Goal: Use online tool/utility: Utilize a website feature to perform a specific function

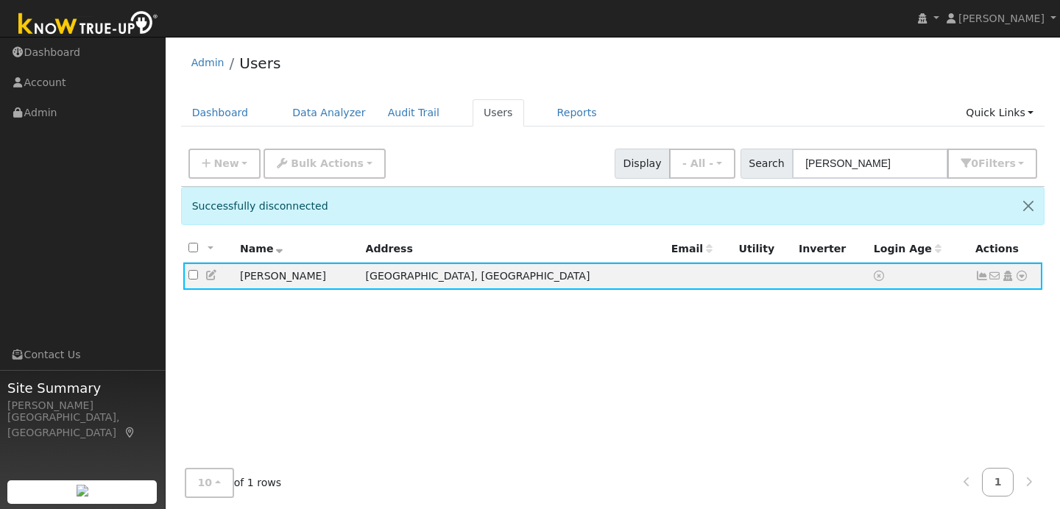
scroll to position [1, 0]
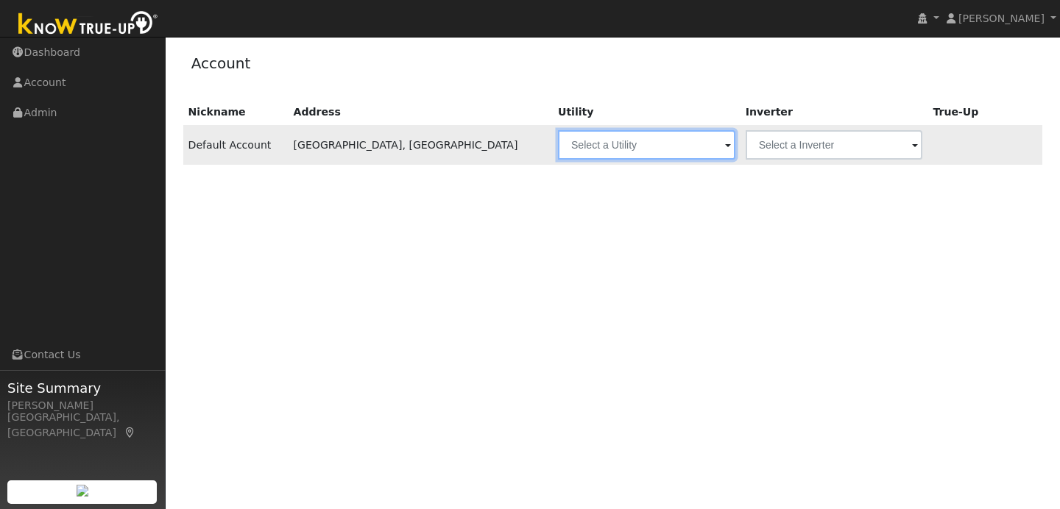
click at [635, 144] on input "text" at bounding box center [646, 144] width 177 height 29
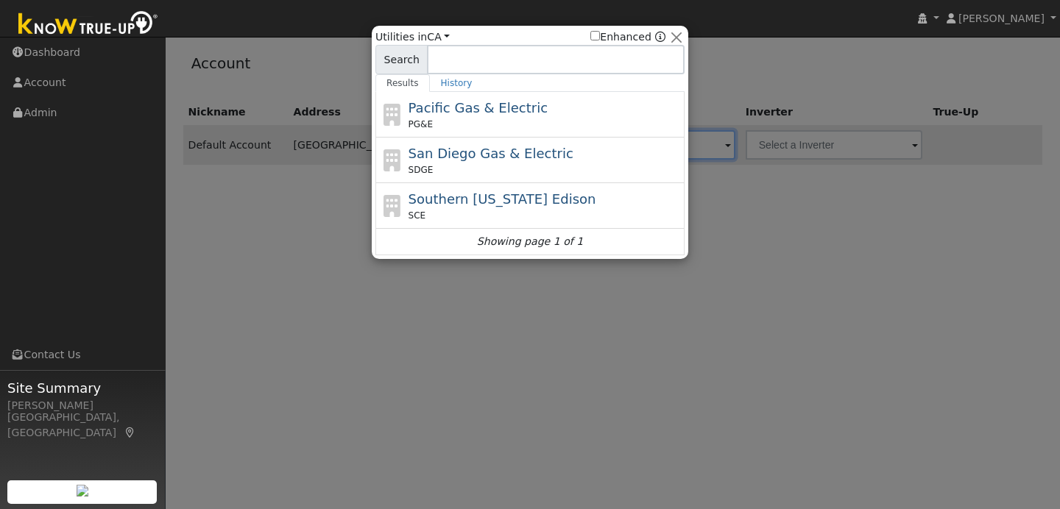
click at [317, 244] on div at bounding box center [530, 254] width 1060 height 509
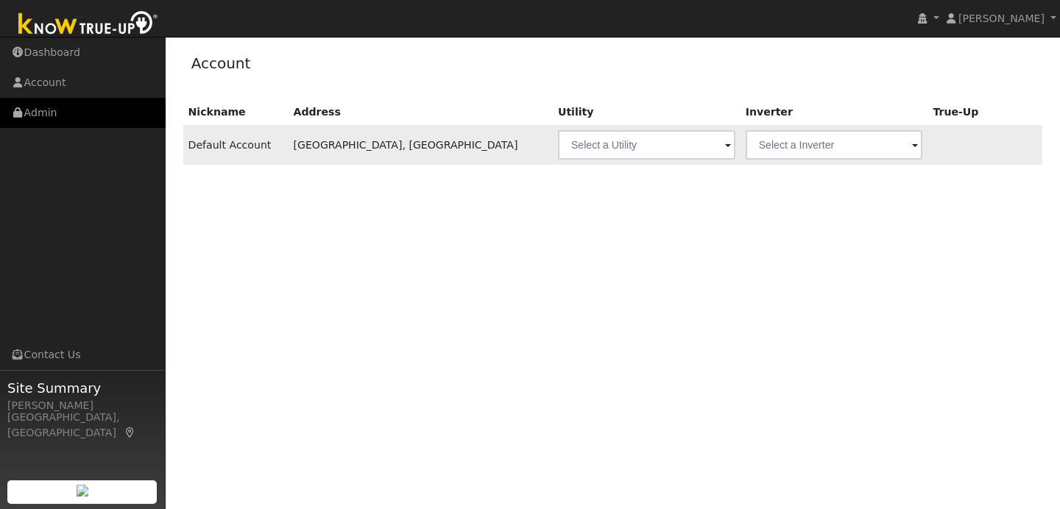
click at [117, 114] on link "Admin" at bounding box center [83, 113] width 166 height 30
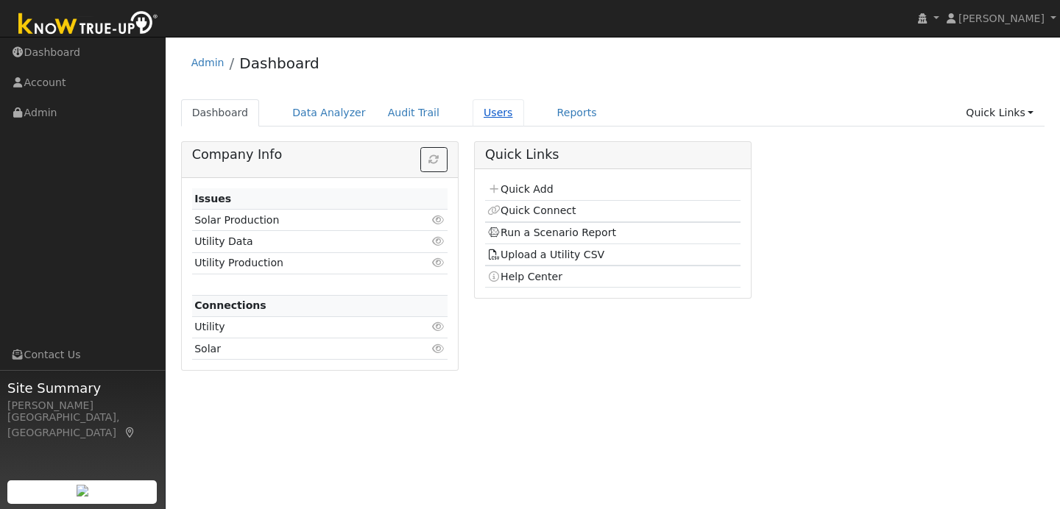
click at [473, 111] on link "Users" at bounding box center [499, 112] width 52 height 27
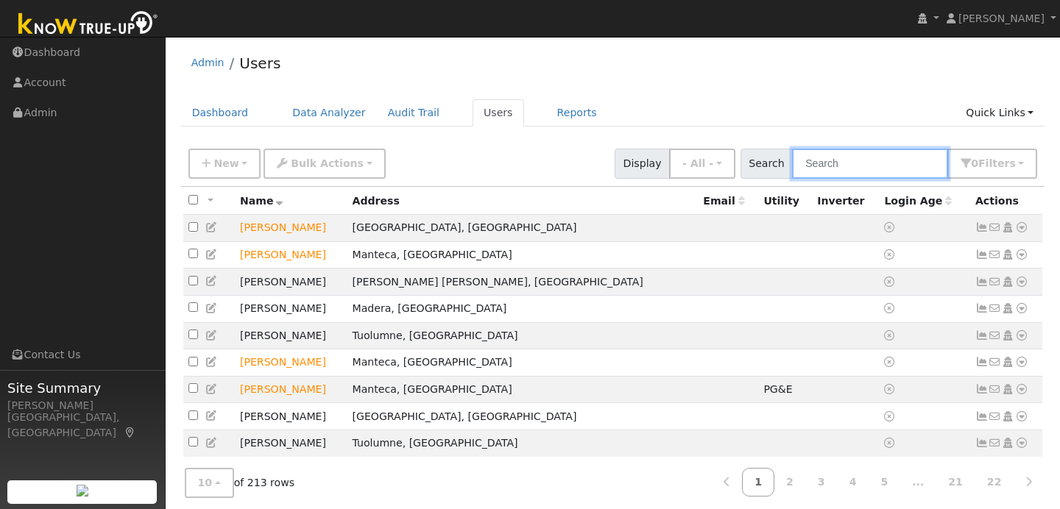
click at [853, 165] on input "text" at bounding box center [870, 164] width 156 height 30
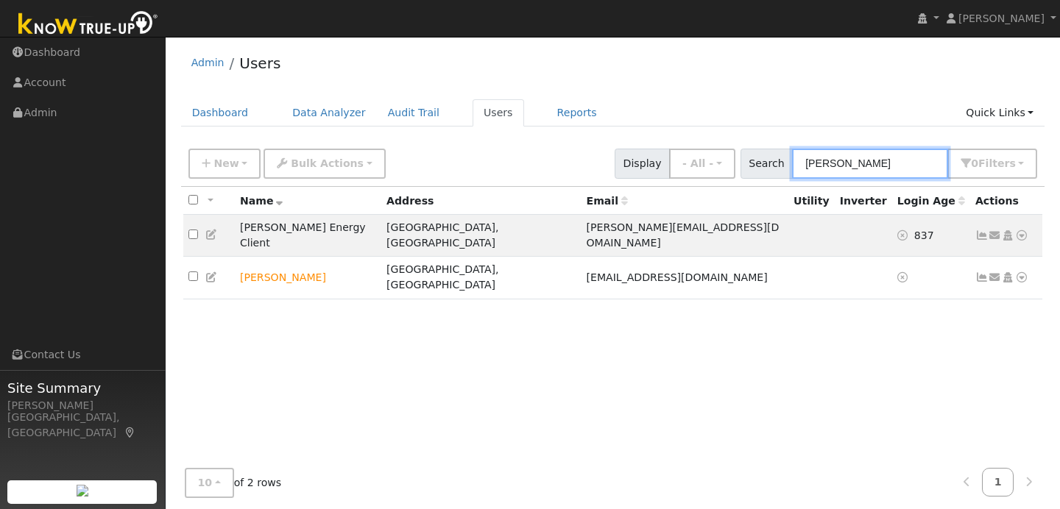
type input "johnny"
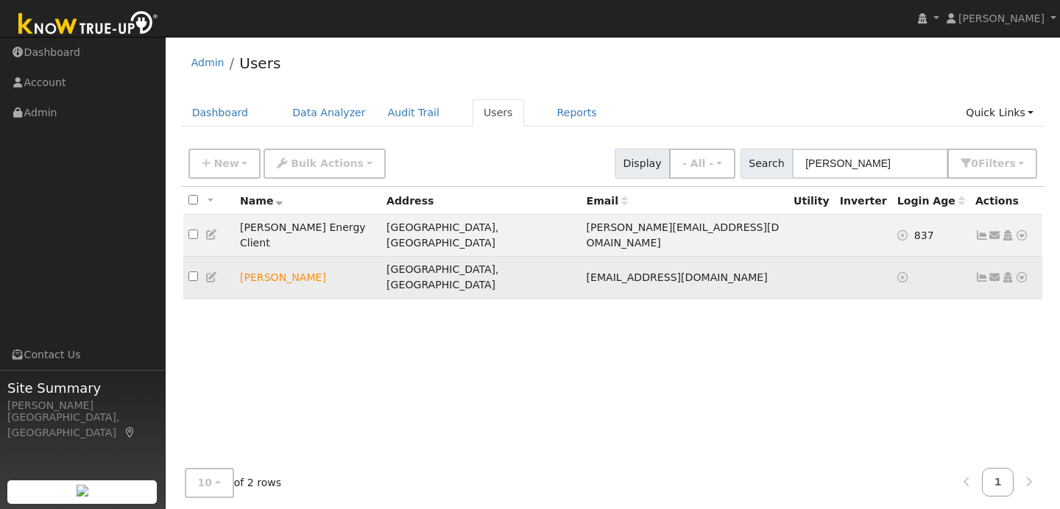
click at [1023, 272] on icon at bounding box center [1021, 277] width 13 height 10
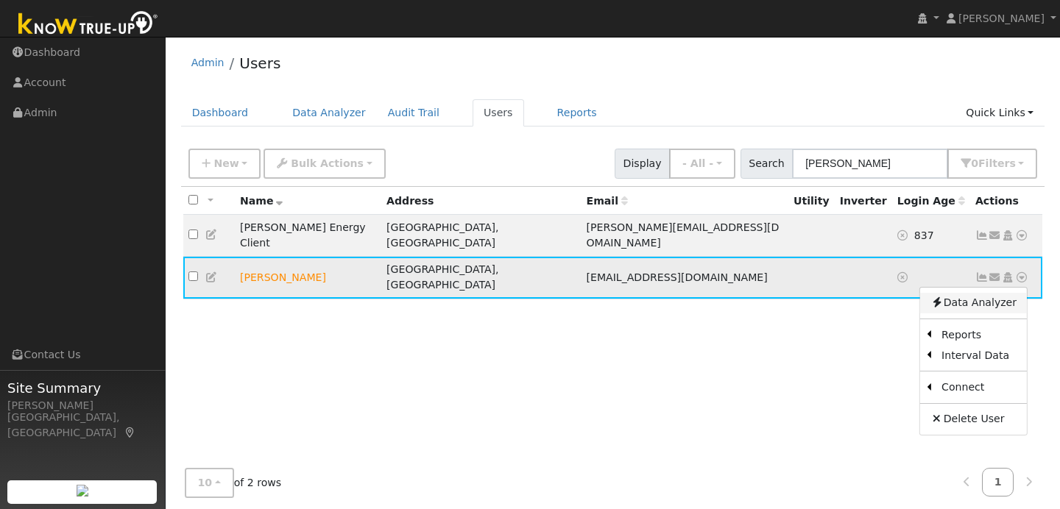
click at [966, 293] on link "Data Analyzer" at bounding box center [973, 303] width 107 height 21
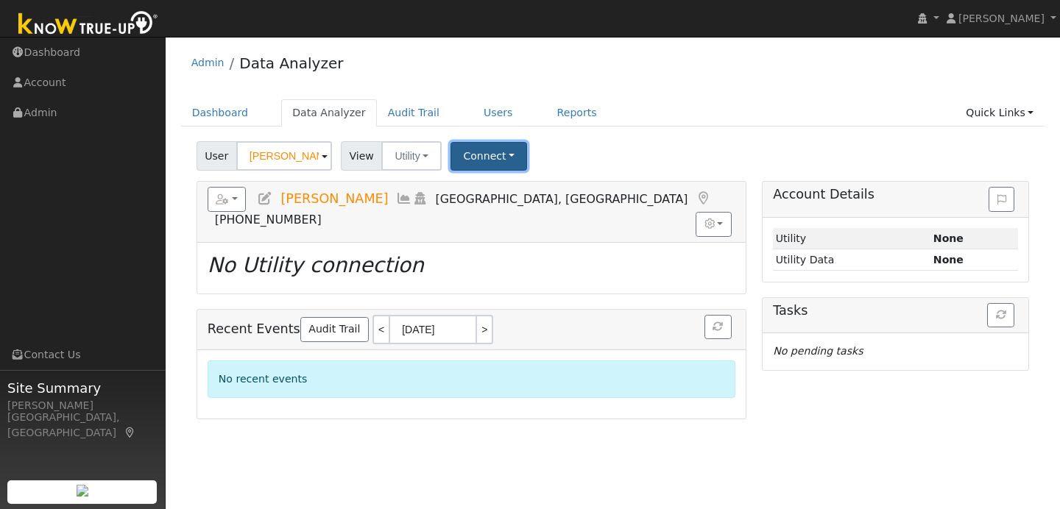
click at [484, 153] on button "Connect" at bounding box center [489, 156] width 77 height 29
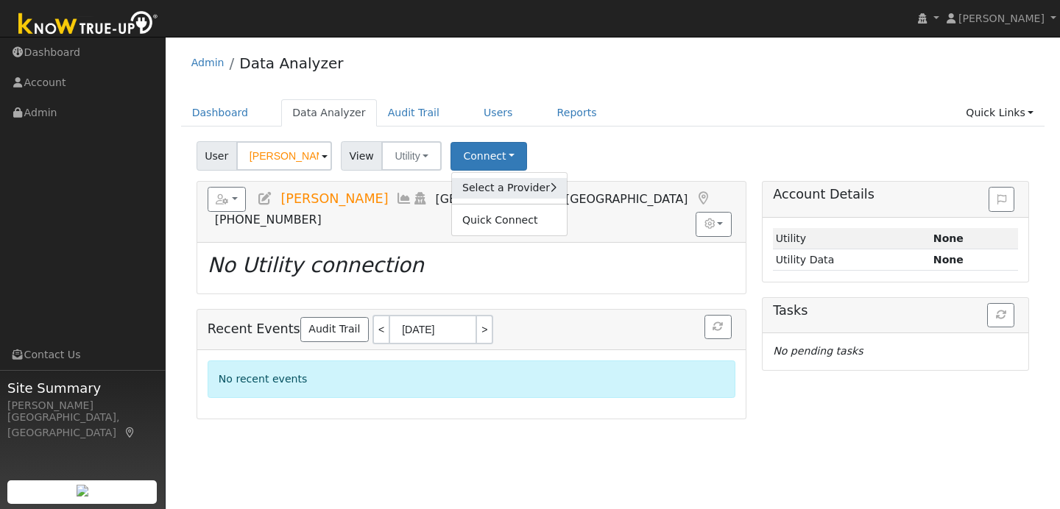
click at [508, 194] on link "Select a Provider" at bounding box center [509, 188] width 115 height 21
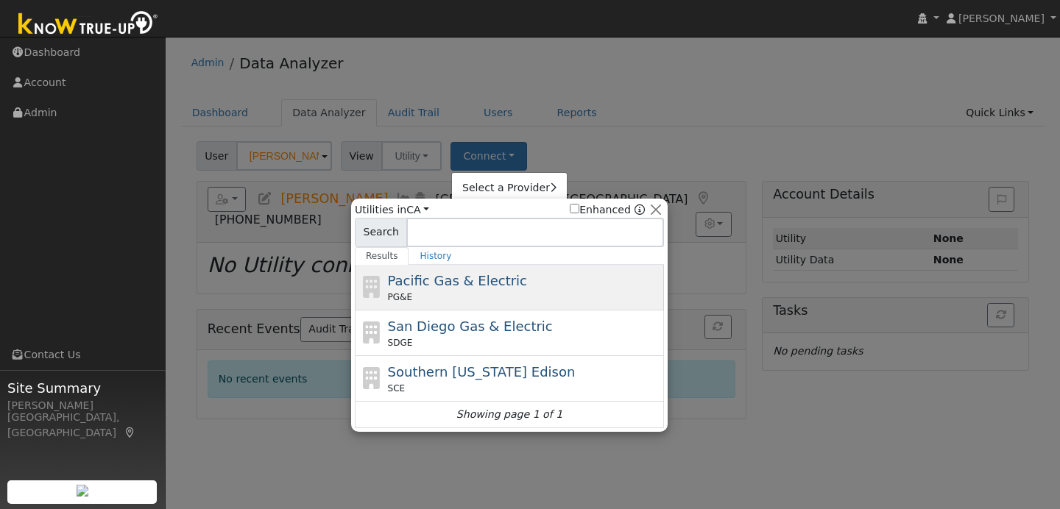
click at [464, 297] on div "PG&E" at bounding box center [524, 297] width 273 height 13
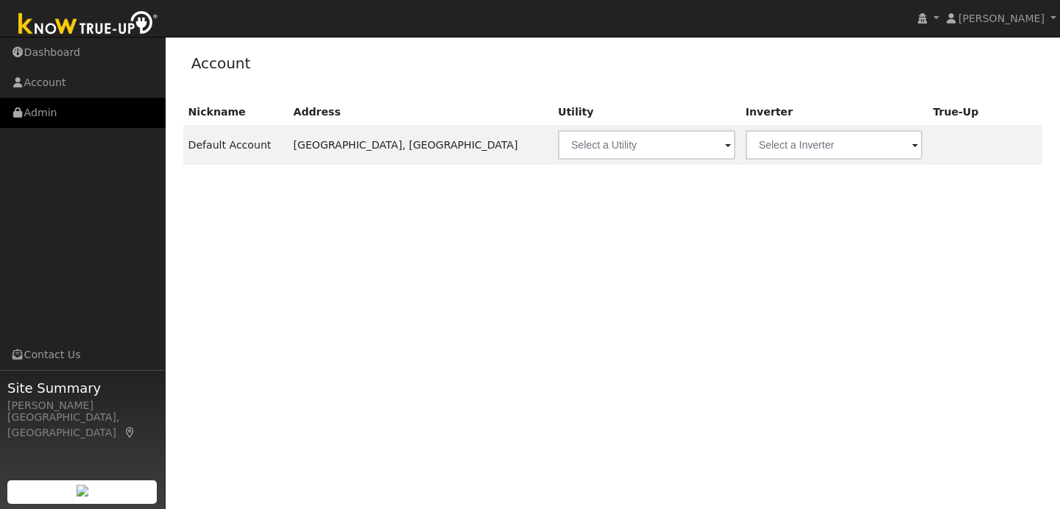
click at [95, 124] on link "Admin" at bounding box center [83, 113] width 166 height 30
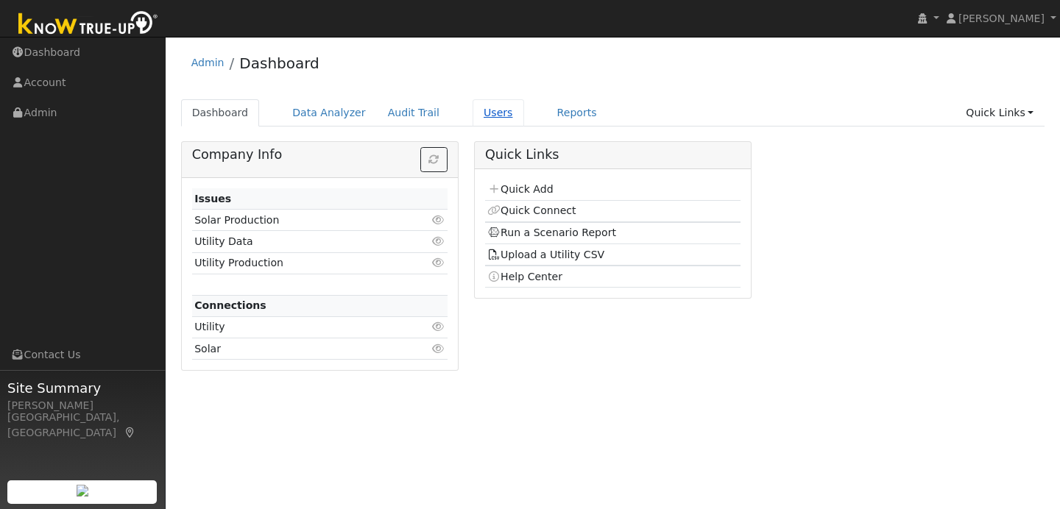
click at [482, 118] on link "Users" at bounding box center [499, 112] width 52 height 27
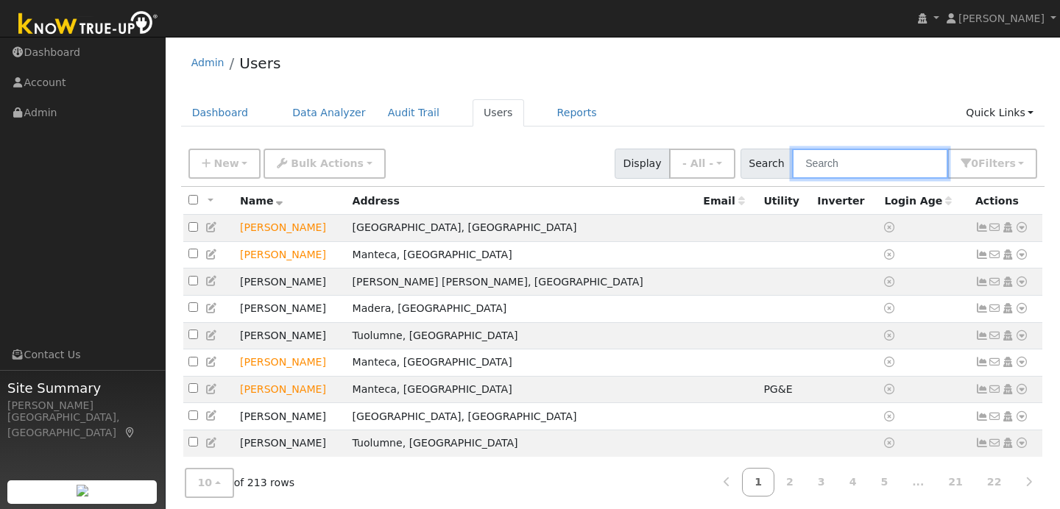
click at [833, 164] on input "text" at bounding box center [870, 164] width 156 height 30
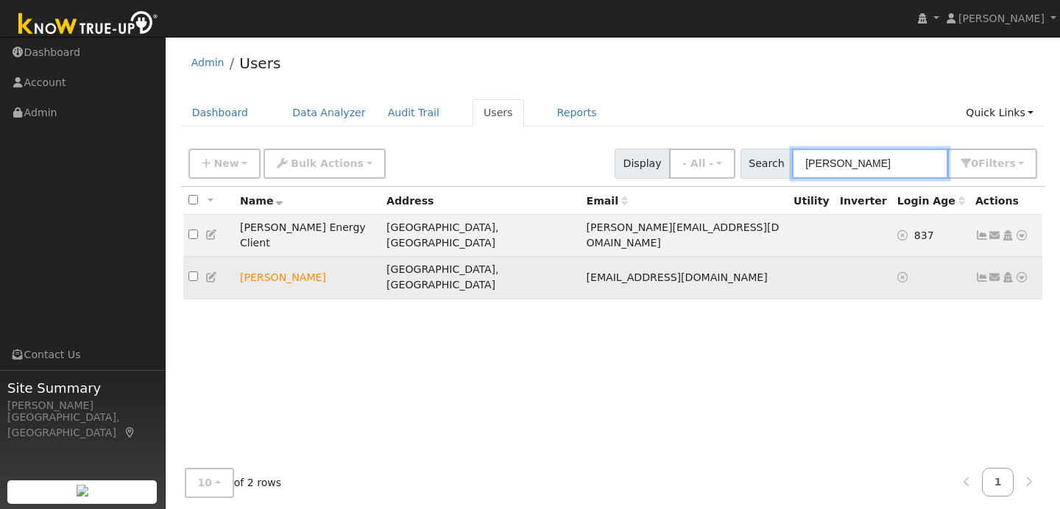
type input "johnny"
click at [1020, 272] on icon at bounding box center [1021, 277] width 13 height 10
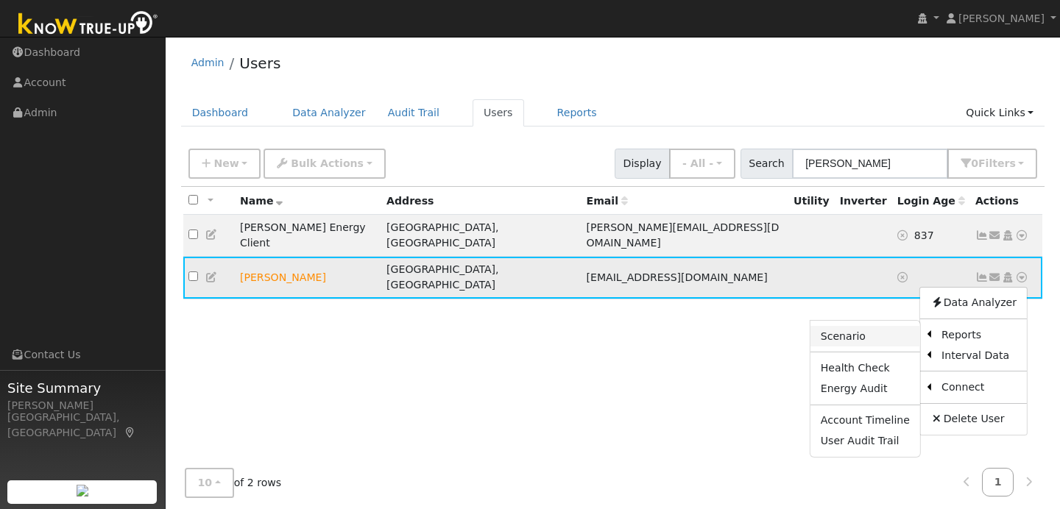
click at [898, 326] on link "Scenario" at bounding box center [866, 336] width 110 height 21
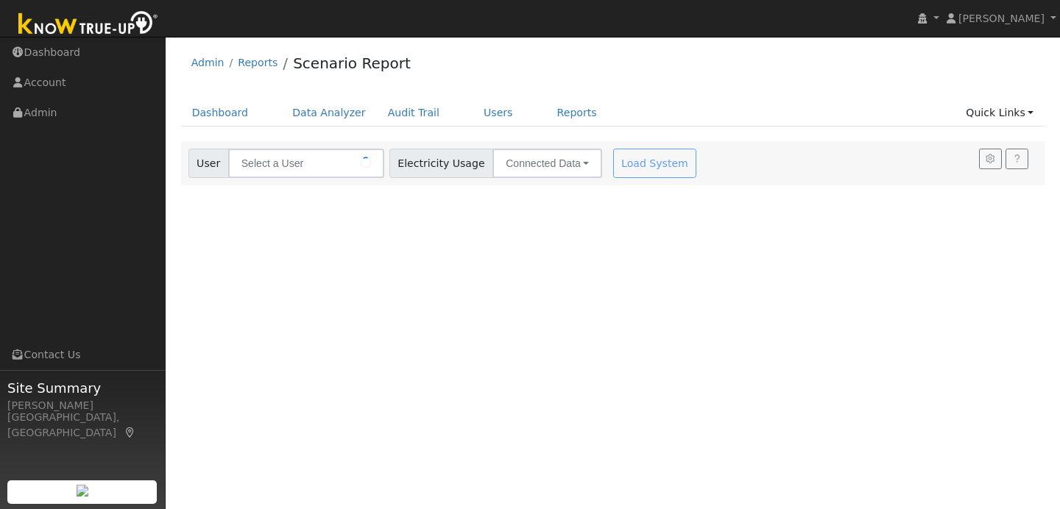
type input "[PERSON_NAME]"
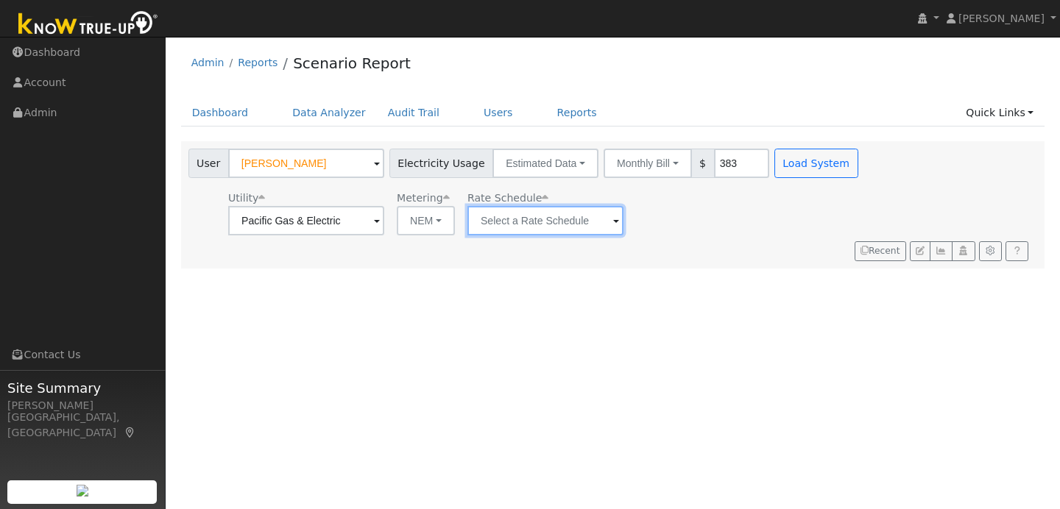
click at [384, 215] on input "text" at bounding box center [306, 220] width 156 height 29
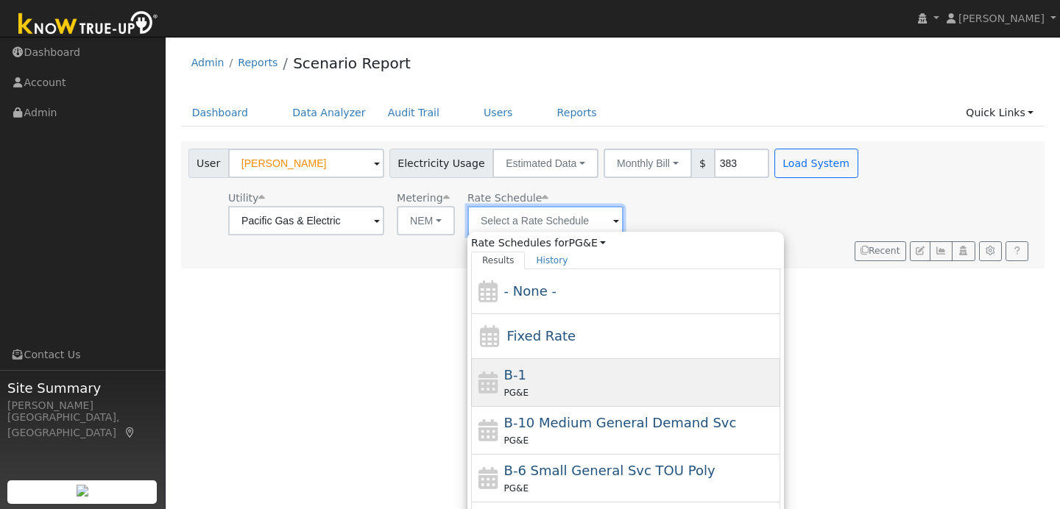
scroll to position [161, 0]
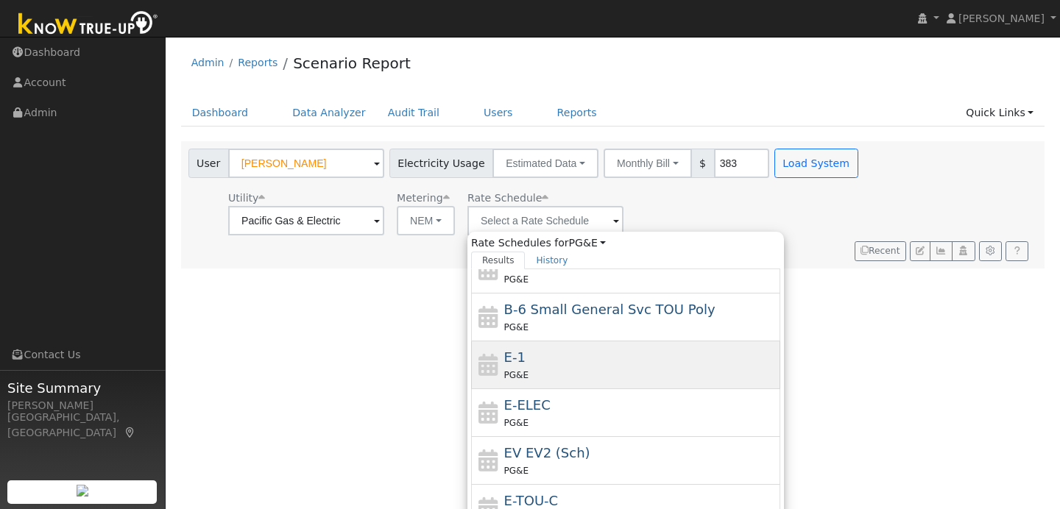
click at [542, 368] on div "PG&E" at bounding box center [640, 374] width 273 height 15
type input "E-1"
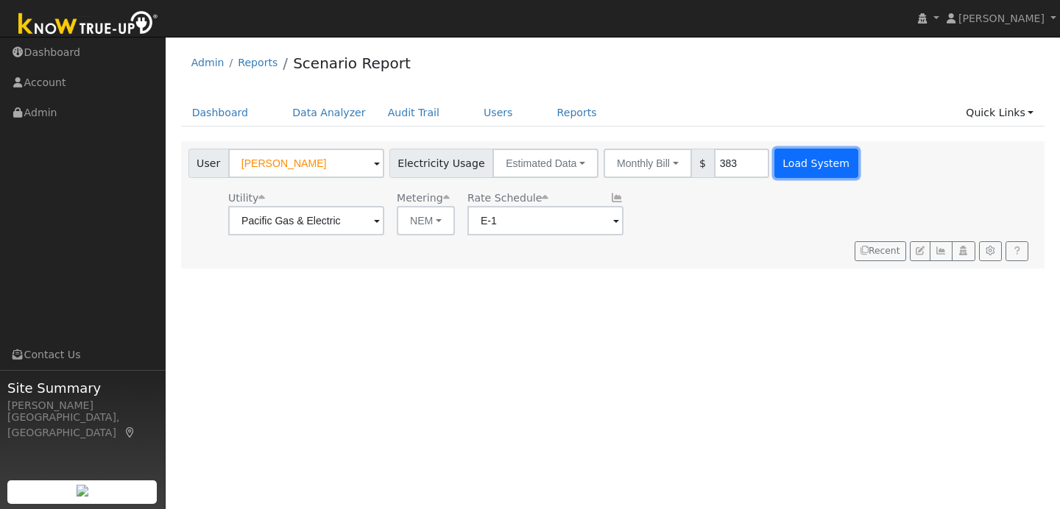
click at [807, 171] on button "Load System" at bounding box center [817, 163] width 84 height 29
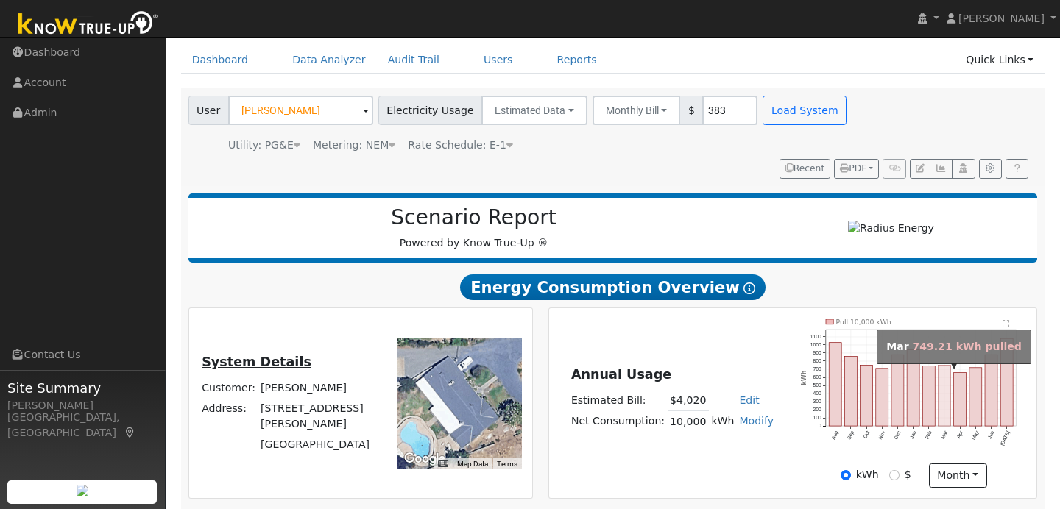
scroll to position [59, 0]
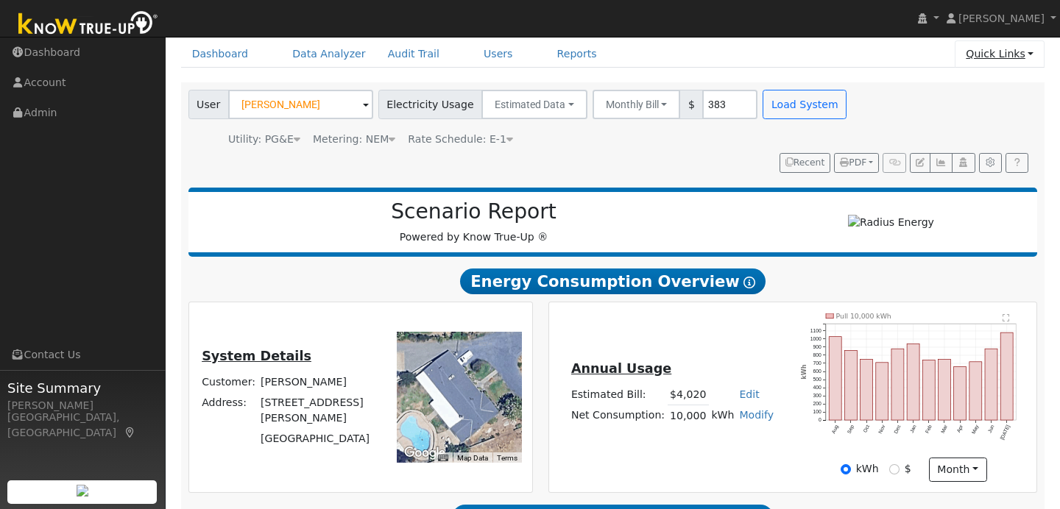
click at [1029, 56] on link "Quick Links" at bounding box center [1000, 53] width 90 height 27
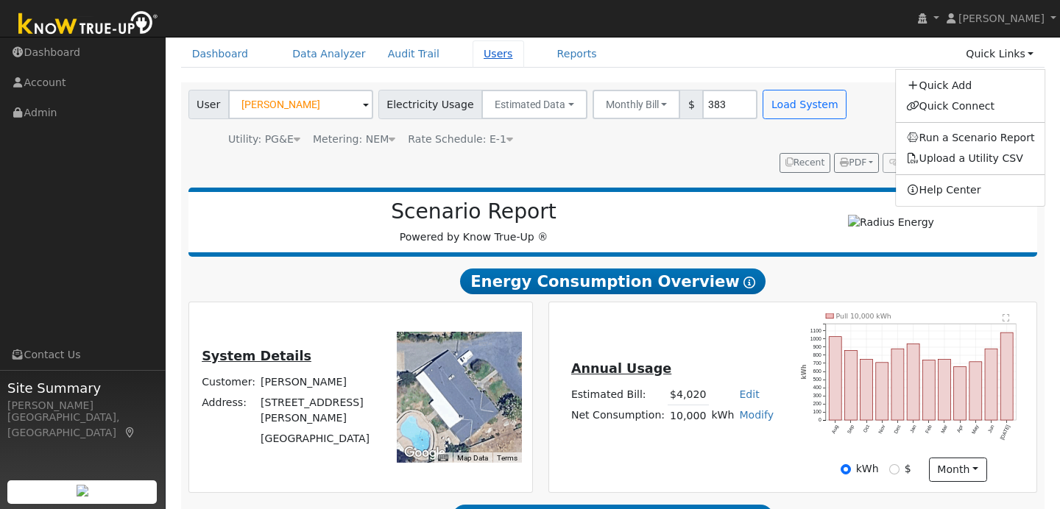
click at [480, 57] on link "Users" at bounding box center [499, 53] width 52 height 27
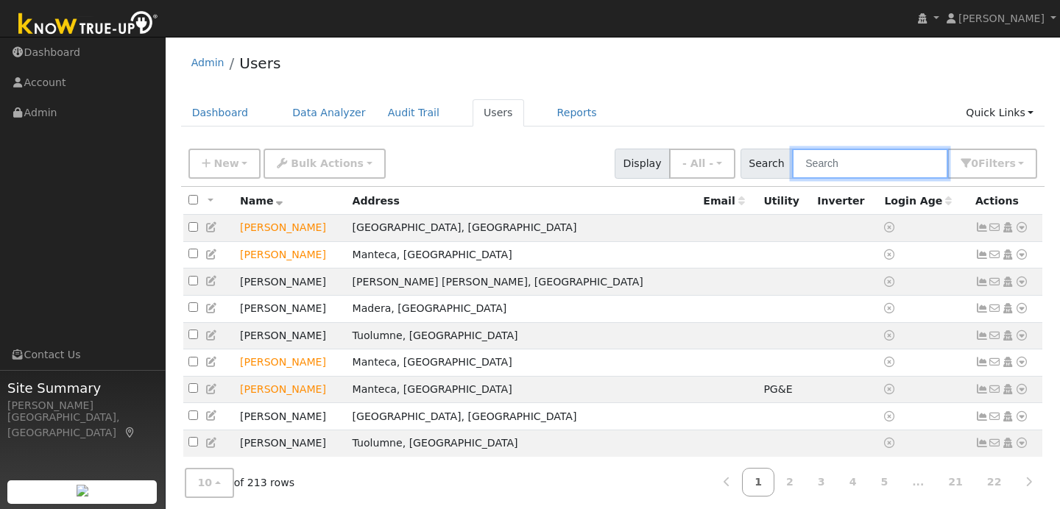
click at [836, 174] on input "text" at bounding box center [870, 164] width 156 height 30
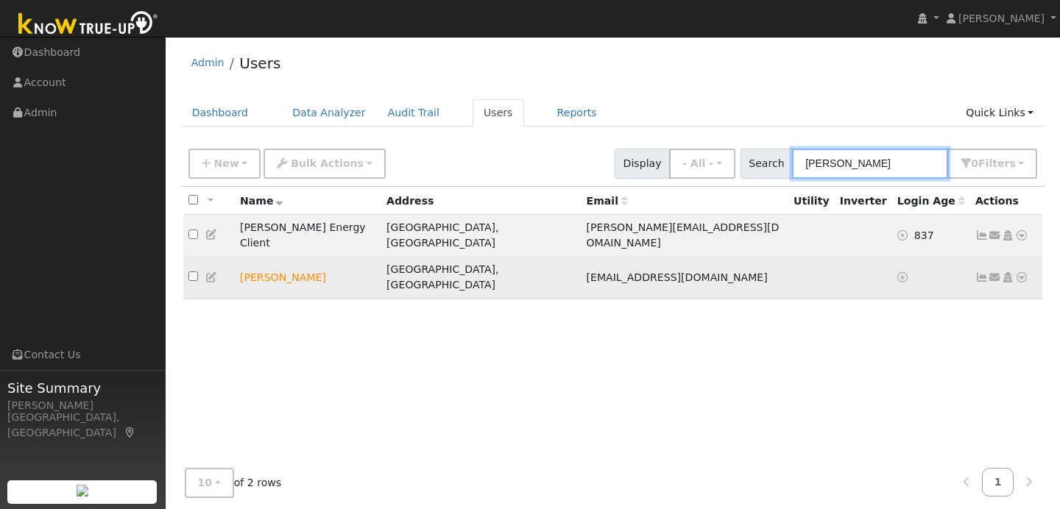
type input "[PERSON_NAME]"
click at [1025, 272] on icon at bounding box center [1021, 277] width 13 height 10
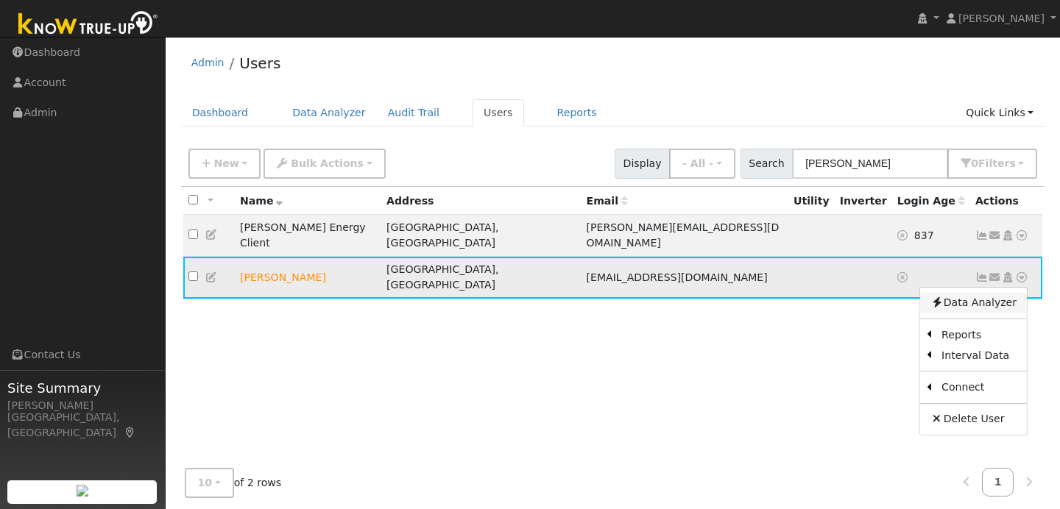
click at [1008, 293] on link "Data Analyzer" at bounding box center [973, 303] width 107 height 21
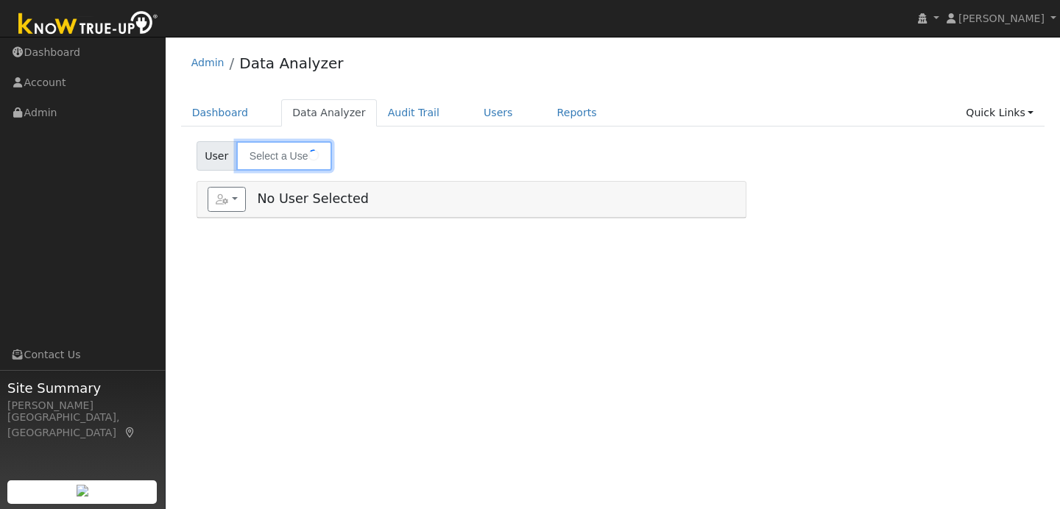
type input "[PERSON_NAME]"
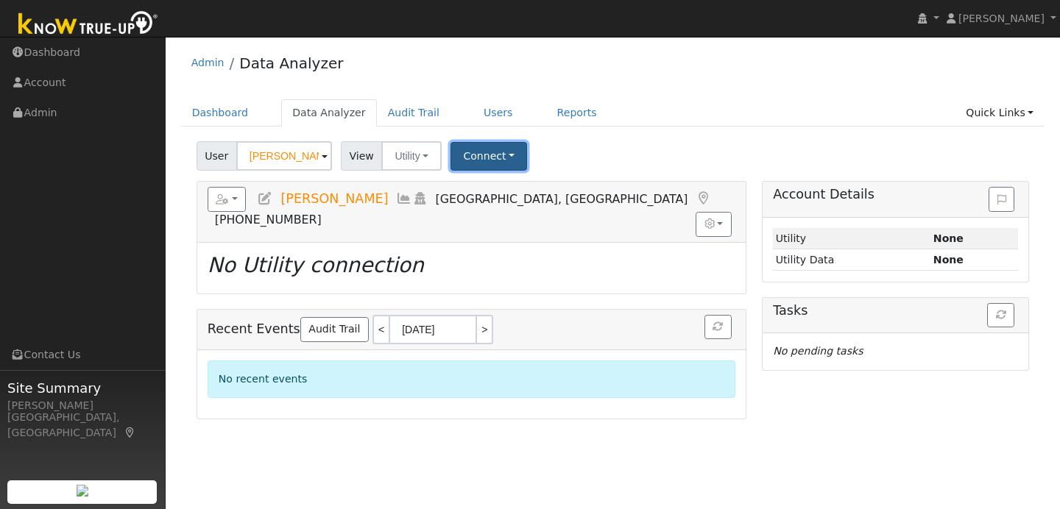
click at [517, 165] on button "Connect" at bounding box center [489, 156] width 77 height 29
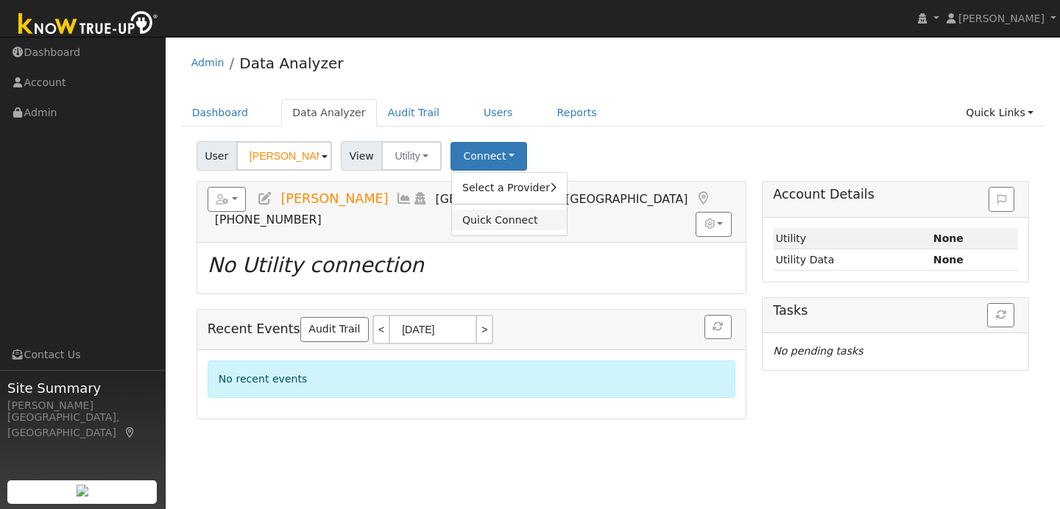
click at [520, 211] on link "Quick Connect" at bounding box center [509, 220] width 115 height 21
click at [495, 181] on link "Select a Provider" at bounding box center [509, 188] width 115 height 21
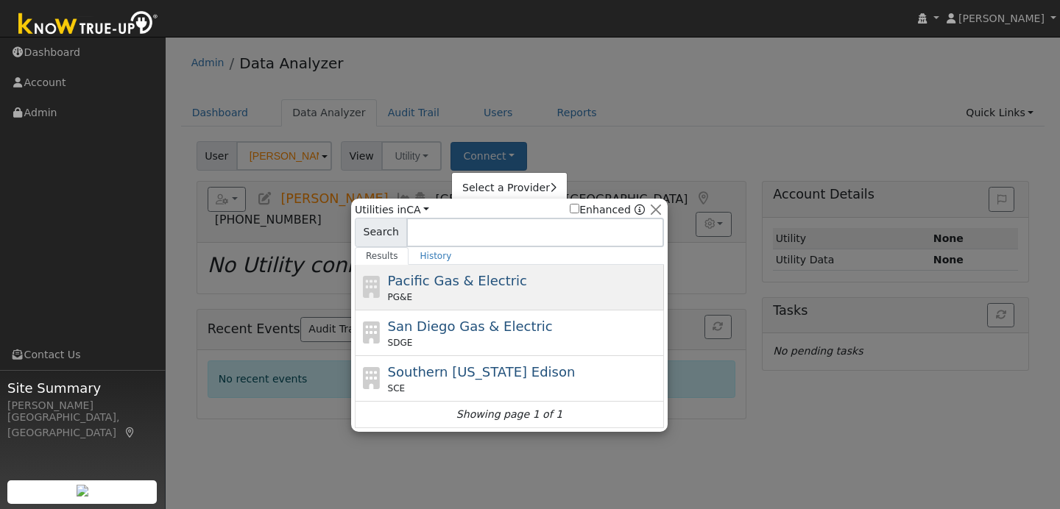
click at [504, 275] on span "Pacific Gas & Electric" at bounding box center [457, 280] width 139 height 15
